Goal: Task Accomplishment & Management: Use online tool/utility

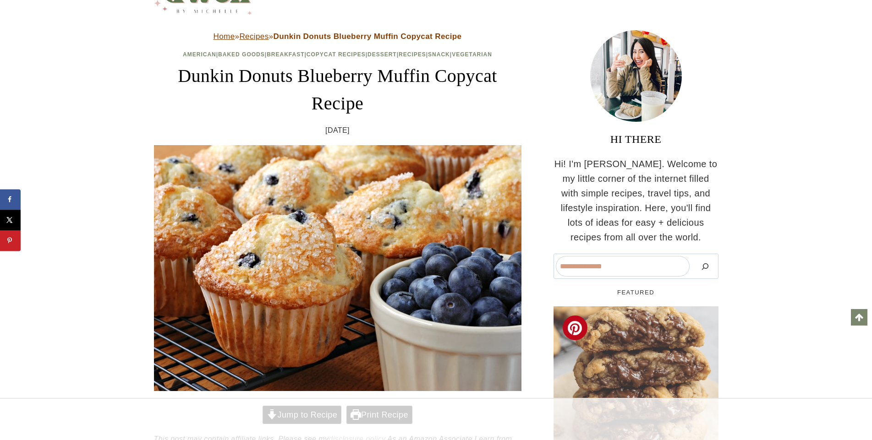
scroll to position [182, 0]
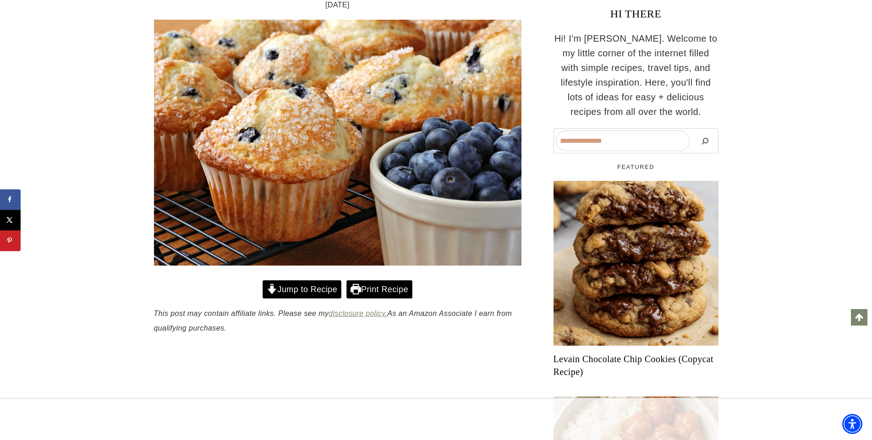
click at [380, 290] on link "Print Recipe" at bounding box center [379, 289] width 66 height 19
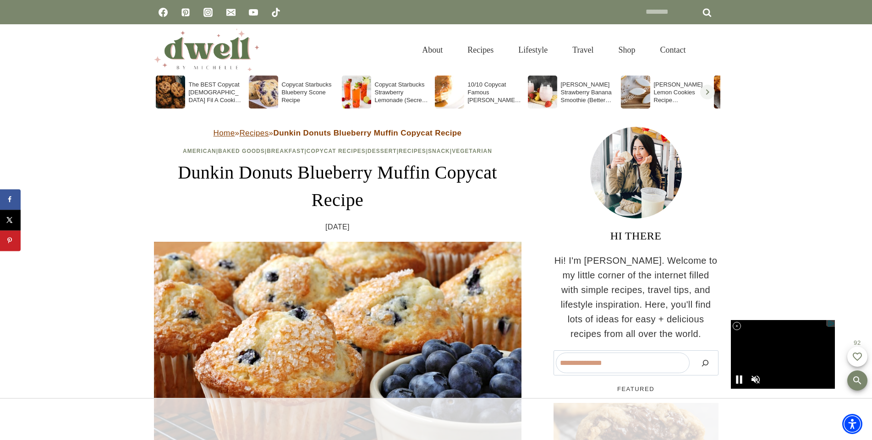
click at [710, 92] on soso-icon "Scroll right" at bounding box center [707, 92] width 11 height 11
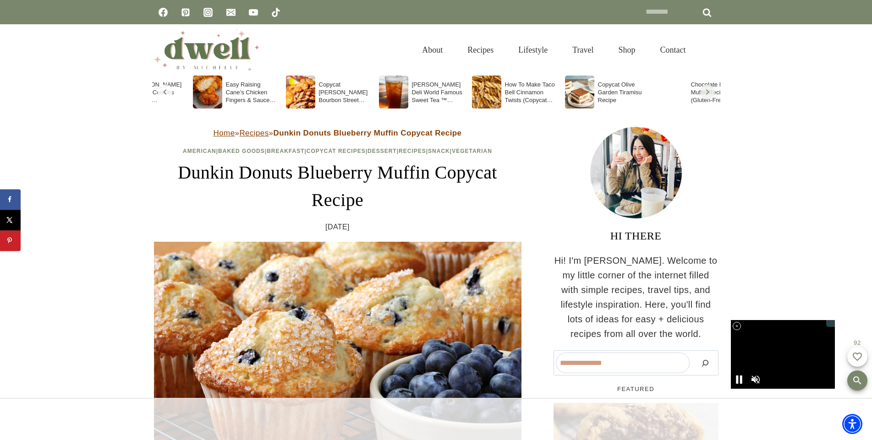
scroll to position [0, 558]
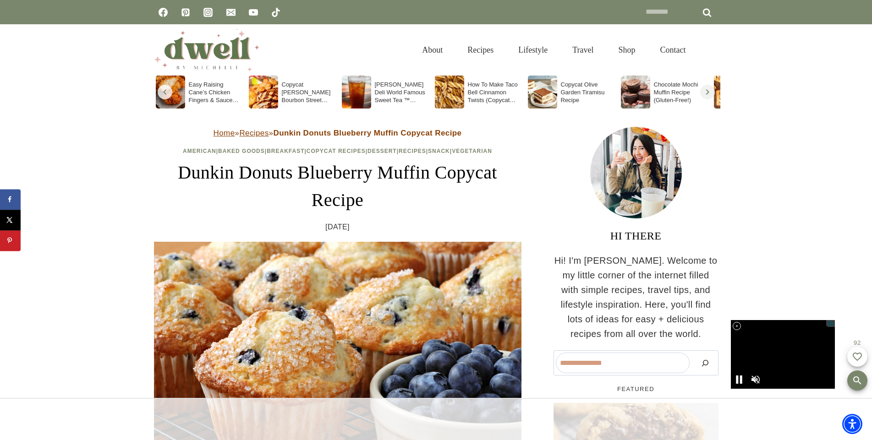
click at [709, 93] on soso-icon "Scroll right" at bounding box center [707, 92] width 11 height 11
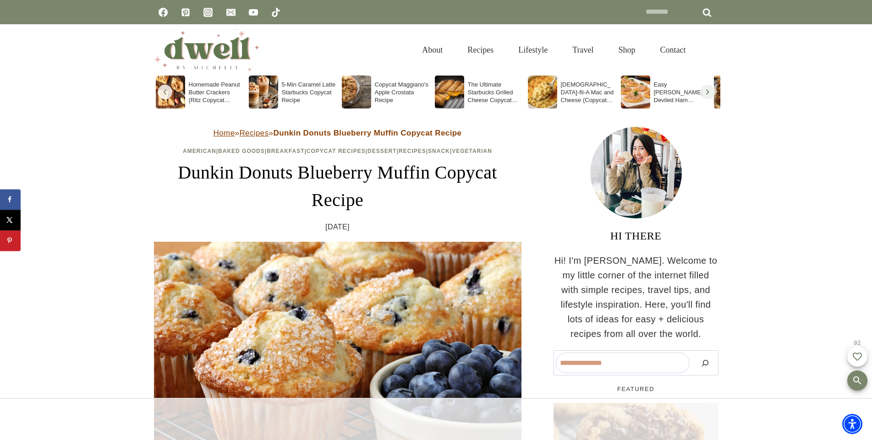
scroll to position [0, 0]
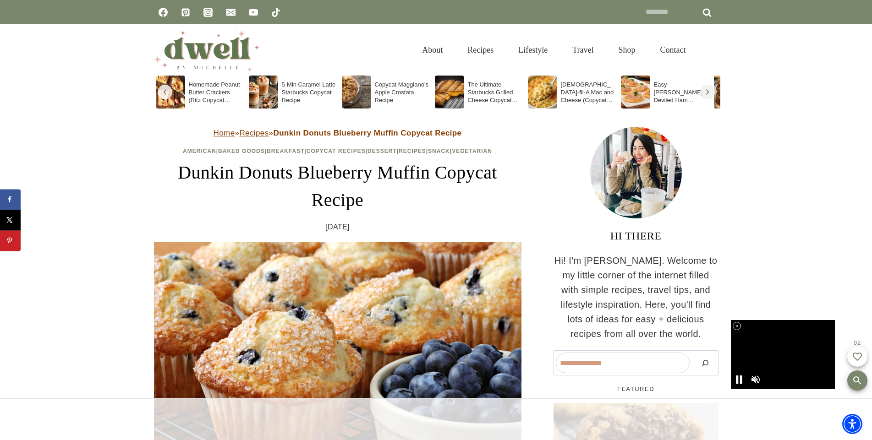
click at [452, 85] on div "Image for The Ultimate Starbucks Grilled Cheese Copycat Recipe" at bounding box center [449, 92] width 29 height 33
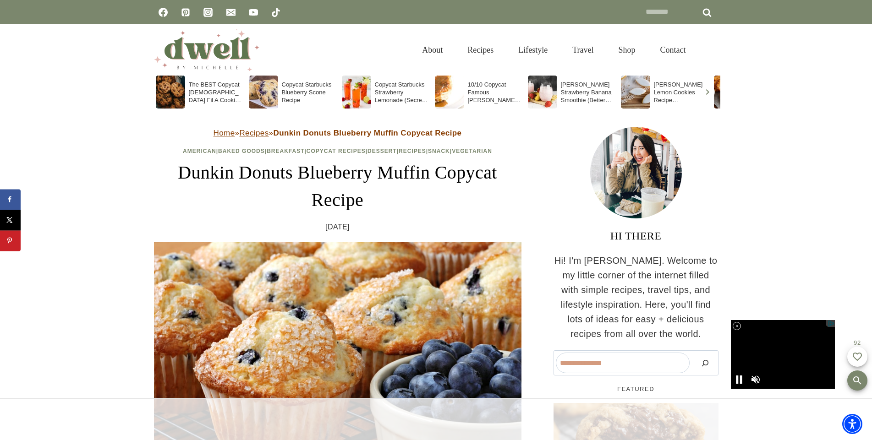
click at [644, 92] on div "Image for Maggiano's Lemon Cookies Recipe (Vera’s Lemon Cookies Copycat)" at bounding box center [635, 92] width 29 height 33
